Goal: Task Accomplishment & Management: Manage account settings

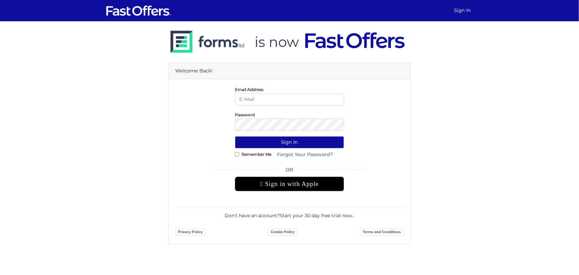
type input "haideribokhari@gmail.com"
click at [307, 138] on button "Sign In" at bounding box center [289, 142] width 109 height 12
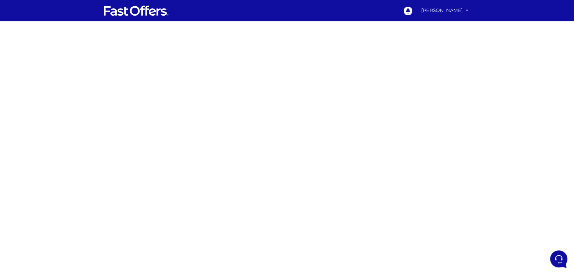
click at [386, 179] on div at bounding box center [287, 187] width 574 height 332
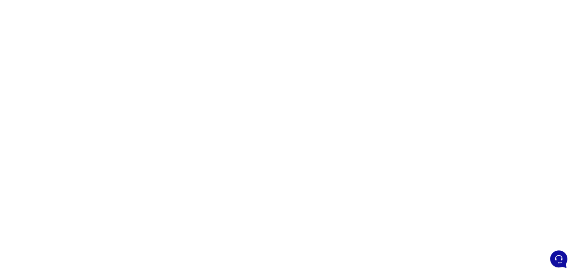
scroll to position [40, 0]
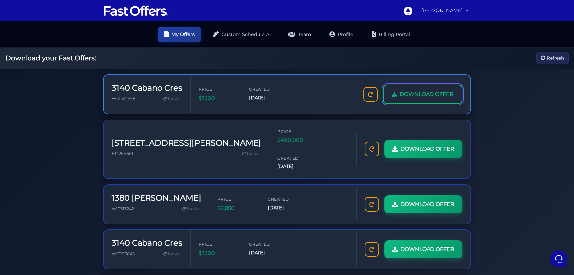
click at [429, 94] on span "DOWNLOAD OFFER" at bounding box center [427, 94] width 54 height 9
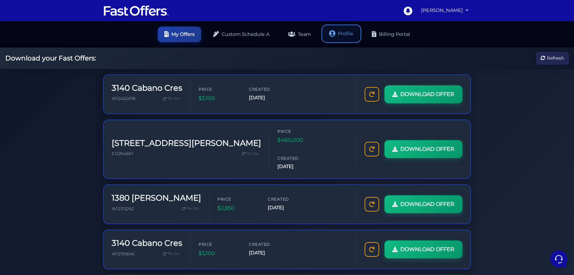
click at [343, 35] on link "Profile" at bounding box center [341, 34] width 37 height 16
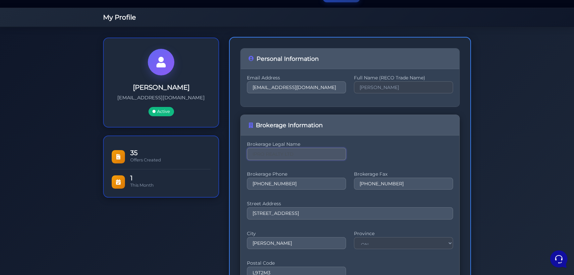
scroll to position [40, 0]
drag, startPoint x: 299, startPoint y: 154, endPoint x: 249, endPoint y: 149, distance: 49.4
click at [249, 149] on input "IPRO REALTY LTD" at bounding box center [296, 154] width 99 height 12
click at [306, 153] on input "g" at bounding box center [296, 154] width 99 height 12
click at [294, 155] on input "g" at bounding box center [296, 154] width 99 height 12
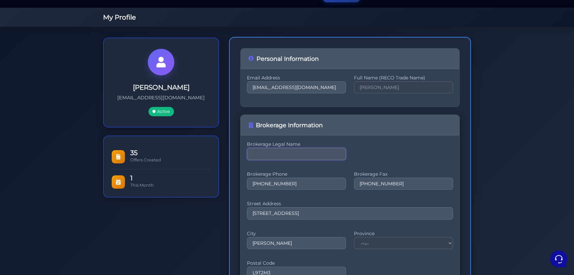
click at [295, 153] on input "g" at bounding box center [296, 154] width 99 height 12
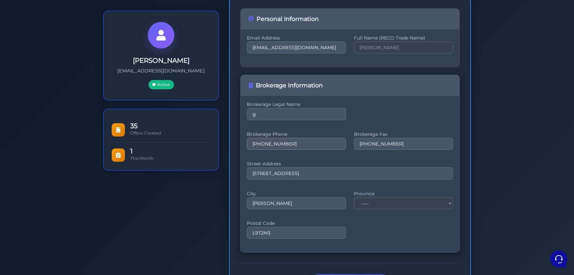
scroll to position [80, 0]
drag, startPoint x: 303, startPoint y: 114, endPoint x: 237, endPoint y: 112, distance: 66.3
click at [237, 112] on div "Personal Information Email Address haideribokhari@gmail.com Full Name (RECO Tra…" at bounding box center [350, 150] width 242 height 307
paste input "RE/MAX REAL ESTATE CENTRE INC"
click at [277, 111] on input "RE/MAX REAL ESTATE CENTRE INC" at bounding box center [296, 113] width 99 height 12
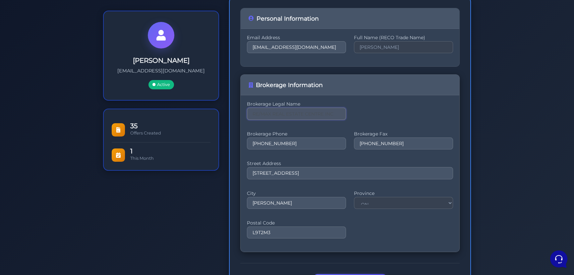
paste input "RE/MAX REAL ESTATE CENTRE INC"
click at [274, 113] on input "RE/MAX RERE/MAX REARE/MAX REAL ESTATE CENTRE INCL ESTATE CENTRE INCAL ESTATE CE…" at bounding box center [296, 113] width 99 height 12
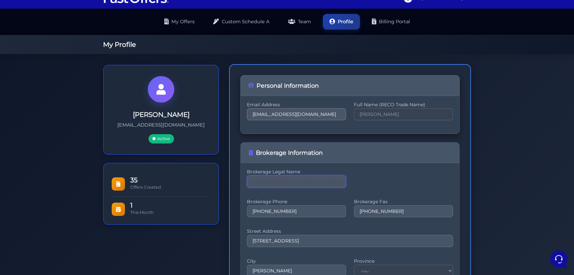
scroll to position [0, 0]
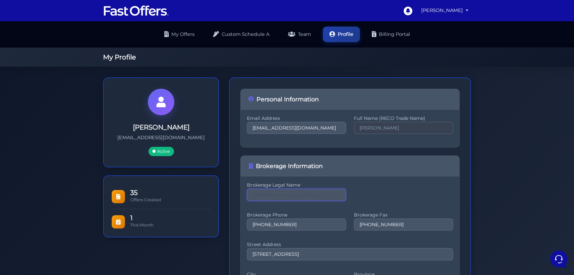
type input "RE/MAX RERE/MAX REARE/MAddddX REAL ESTATE CENTRE INCL ESTATE CENTRE INCAL ESTAT…"
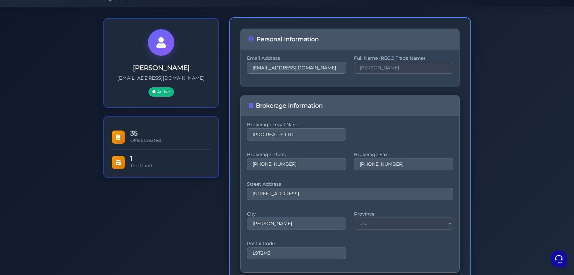
scroll to position [60, 0]
drag, startPoint x: 296, startPoint y: 134, endPoint x: 243, endPoint y: 129, distance: 52.9
click at [243, 129] on div "Brokerage Legal Name IPRO REALTY LTD Brokerage Phone [PHONE_NUMBER] Brokerage F…" at bounding box center [350, 193] width 219 height 156
paste input "RE/MAX REAL ESTATE CENTRE INC"
click at [263, 131] on input "RE/MAX REAL ESTATE CENTRE INC" at bounding box center [296, 134] width 99 height 12
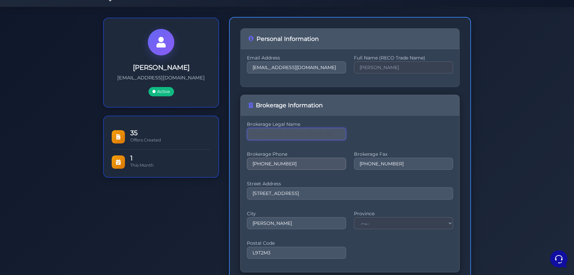
type input "RE/MAX REAL ESTATE CENTRE INC"
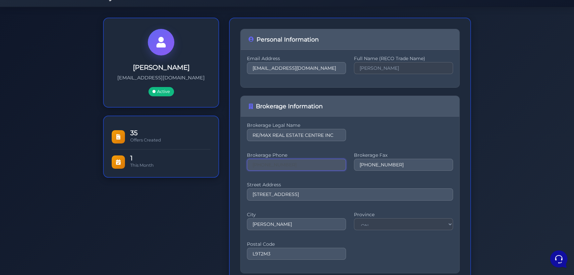
drag, startPoint x: 293, startPoint y: 164, endPoint x: 222, endPoint y: 151, distance: 72.4
click at [222, 151] on div "SYED HAIDER BOKHARI haideribokhari@gmail.com Active 35 Offers Created 1 City" at bounding box center [287, 171] width 378 height 307
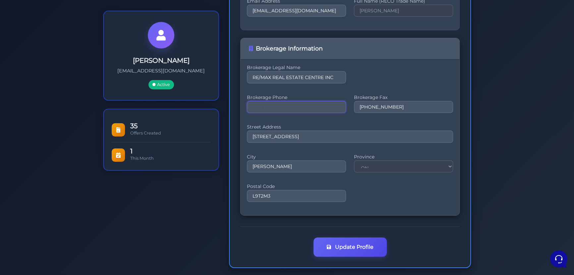
scroll to position [120, 0]
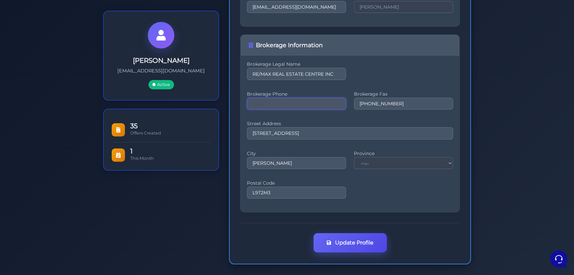
type input "sssss"
click at [341, 241] on button "Update Profile" at bounding box center [350, 242] width 73 height 19
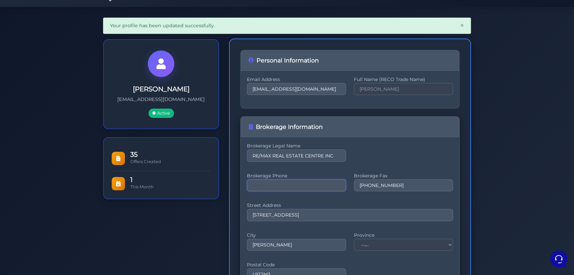
scroll to position [60, 0]
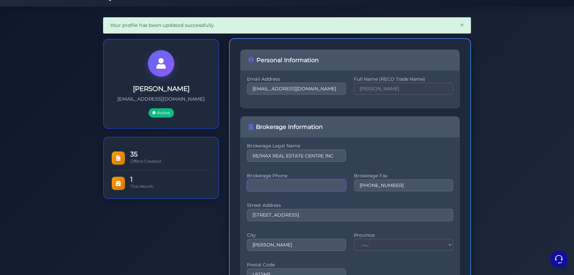
drag, startPoint x: 279, startPoint y: 183, endPoint x: 239, endPoint y: 181, distance: 40.2
click at [239, 181] on div "Personal Information Email Address [EMAIL_ADDRESS][DOMAIN_NAME] Full Name (RECO…" at bounding box center [350, 191] width 242 height 307
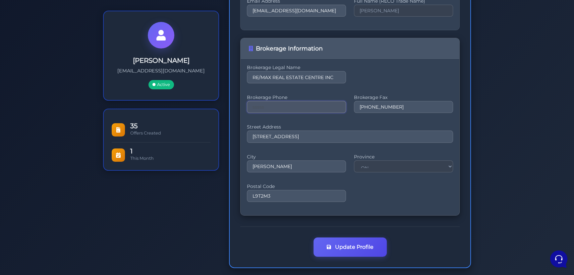
scroll to position [142, 0]
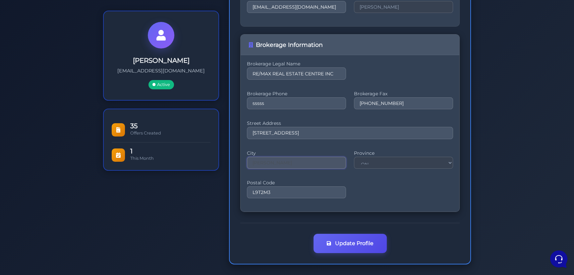
click at [323, 165] on input "MILTON" at bounding box center [296, 163] width 99 height 12
click at [349, 238] on button "Update Profile" at bounding box center [350, 242] width 73 height 19
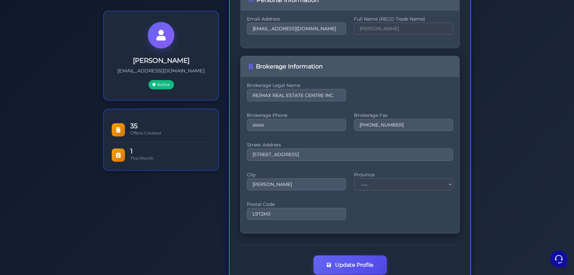
scroll to position [120, 0]
click at [372, 125] on input "[PHONE_NUMBER]" at bounding box center [403, 124] width 99 height 12
drag, startPoint x: 304, startPoint y: 123, endPoint x: 242, endPoint y: 121, distance: 62.4
click at [242, 121] on div "Brokerage Legal Name RE/MAX REAL ESTATE CENTRE INC Brokerage Phone sssss Broker…" at bounding box center [350, 154] width 219 height 156
type input "098989"
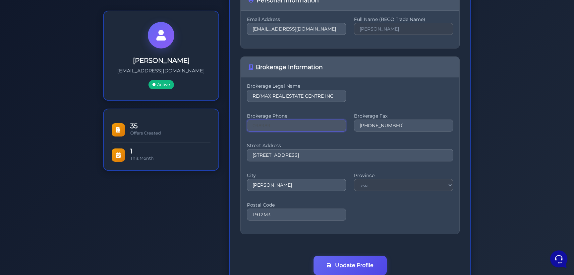
drag, startPoint x: 291, startPoint y: 123, endPoint x: 220, endPoint y: 115, distance: 71.8
click at [220, 115] on div "[PERSON_NAME] [PERSON_NAME][EMAIL_ADDRESS][DOMAIN_NAME] Active 35 Offers Create…" at bounding box center [287, 131] width 378 height 307
click at [259, 123] on input "tel" at bounding box center [296, 124] width 99 height 12
paste input "[PHONE_NUMBER]"
type input "[PHONE_NUMBER]"
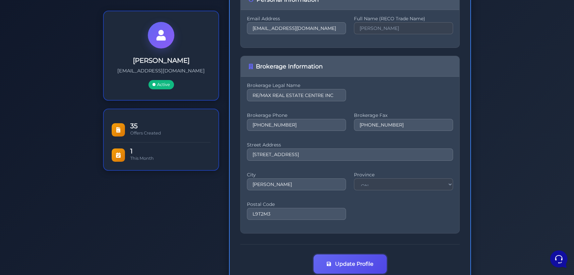
click at [348, 263] on button "Update Profile" at bounding box center [350, 263] width 73 height 19
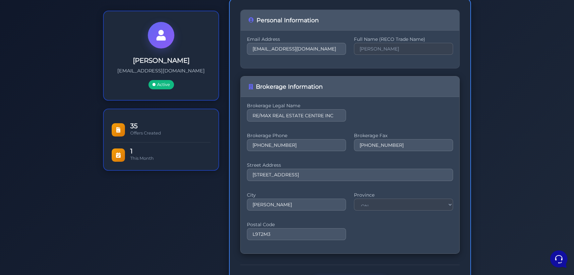
scroll to position [100, 0]
drag, startPoint x: 328, startPoint y: 172, endPoint x: 231, endPoint y: 172, distance: 96.9
click at [231, 172] on div "Personal Information Email Address [EMAIL_ADDRESS][DOMAIN_NAME] Full Name (RECO…" at bounding box center [350, 151] width 242 height 307
paste input "[STREET_ADDRESS]"
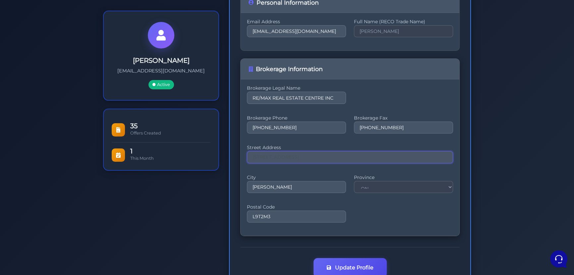
scroll to position [142, 0]
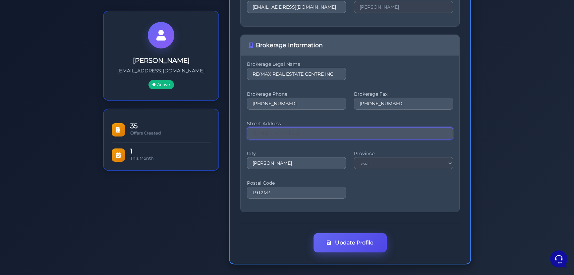
type input "[STREET_ADDRESS]"
click at [363, 241] on button "Update Profile" at bounding box center [350, 242] width 73 height 19
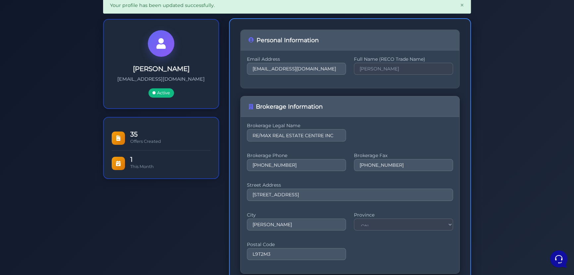
scroll to position [80, 0]
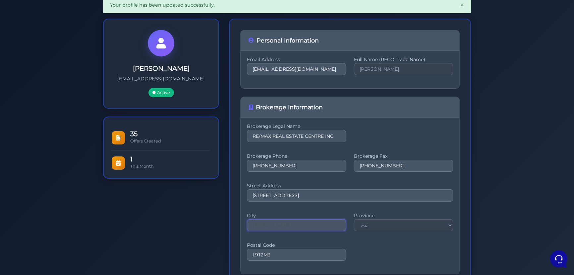
drag, startPoint x: 305, startPoint y: 224, endPoint x: 215, endPoint y: 220, distance: 90.3
click at [215, 220] on div "SYED HAIDER BOKHARI haideribokhari@gmail.com Active 35 Offers Created 1 City" at bounding box center [287, 172] width 378 height 307
type input "m"
drag, startPoint x: 257, startPoint y: 223, endPoint x: 252, endPoint y: 222, distance: 5.3
click at [252, 222] on input "mISSISSAUGA" at bounding box center [296, 224] width 99 height 12
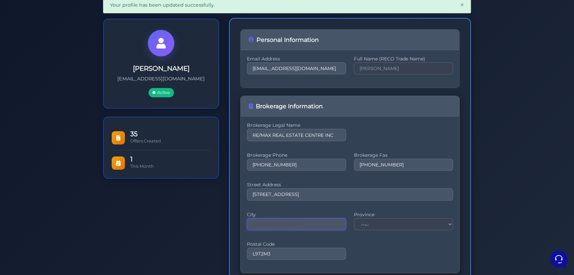
type input "mISSISSAUGA"
click at [281, 250] on input "L9T2M3" at bounding box center [296, 253] width 99 height 12
click at [280, 252] on input "L9T2M3" at bounding box center [296, 253] width 99 height 12
drag, startPoint x: 283, startPoint y: 253, endPoint x: 231, endPoint y: 251, distance: 52.1
click at [231, 251] on div "Personal Information Email Address haideribokhari@gmail.com Full Name (RECO Tra…" at bounding box center [350, 171] width 242 height 307
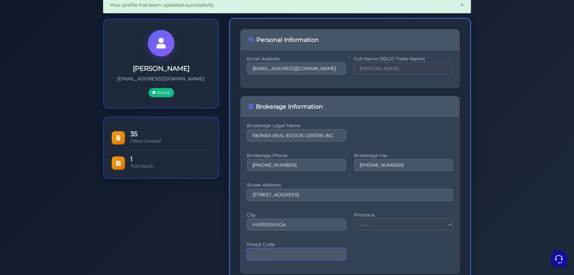
paste input "5C4E9"
type input "L5C4E9"
drag, startPoint x: 287, startPoint y: 225, endPoint x: 227, endPoint y: 219, distance: 60.0
click at [227, 219] on div "Personal Information Email Address haideribokhari@gmail.com Full Name (RECO Tra…" at bounding box center [350, 172] width 252 height 307
type input "m"
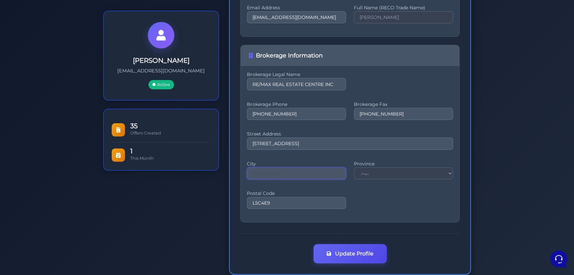
scroll to position [142, 0]
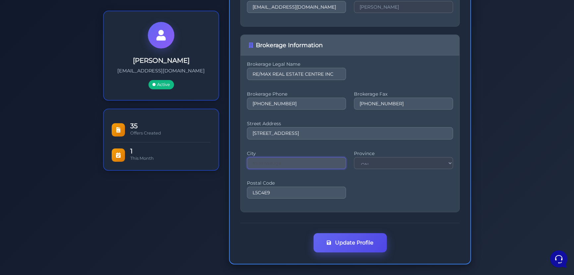
type input "mississauga"
click at [343, 242] on button "Update Profile" at bounding box center [350, 242] width 73 height 19
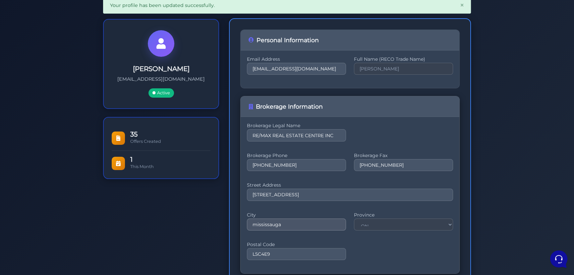
scroll to position [80, 0]
click at [255, 223] on input "mississauga" at bounding box center [296, 224] width 99 height 12
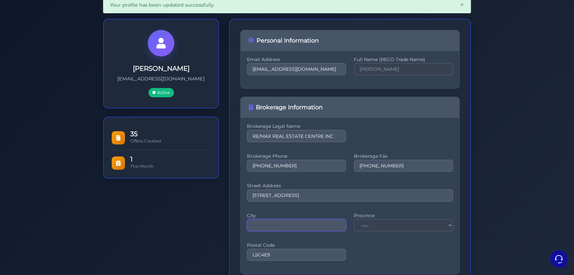
type input "mississauga"
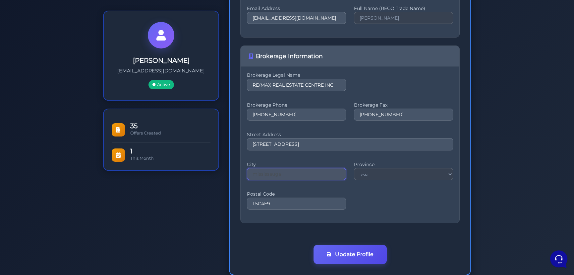
scroll to position [142, 0]
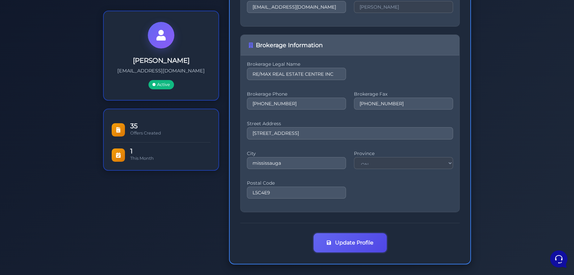
click at [368, 239] on button "Update Profile" at bounding box center [350, 242] width 73 height 19
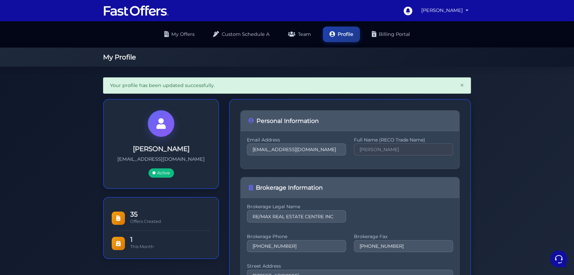
drag, startPoint x: 0, startPoint y: 0, endPoint x: 540, endPoint y: 107, distance: 550.8
click at [540, 107] on div "Your profile has been updated successfully. × [PERSON_NAME] [PERSON_NAME][EMAIL…" at bounding box center [287, 242] width 574 height 350
click at [176, 34] on link "My Offers" at bounding box center [179, 34] width 43 height 16
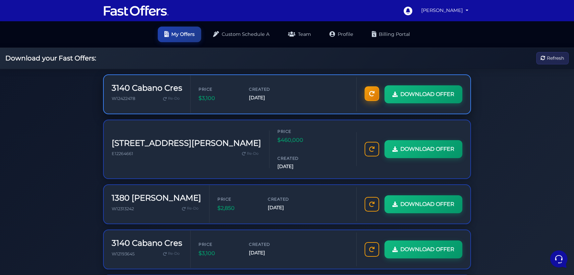
click at [371, 91] on icon at bounding box center [371, 93] width 5 height 5
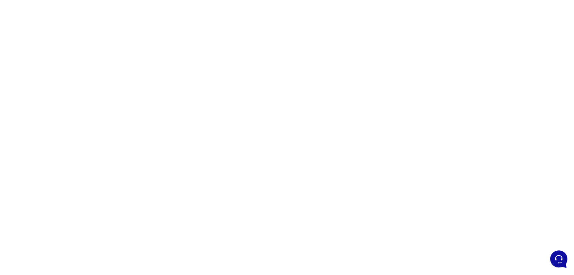
scroll to position [40, 0]
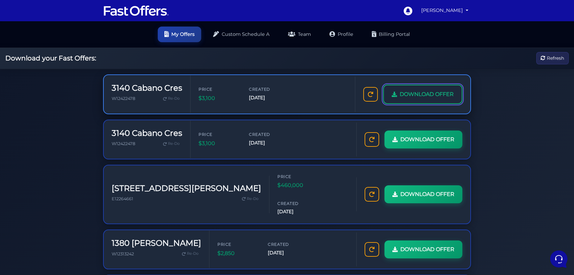
click at [419, 93] on span "DOWNLOAD OFFER" at bounding box center [427, 94] width 54 height 9
